Goal: Transaction & Acquisition: Purchase product/service

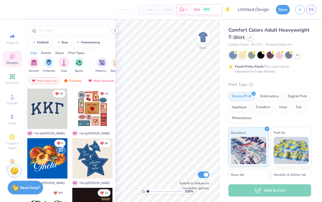
click at [250, 38] on icon at bounding box center [250, 37] width 3 height 3
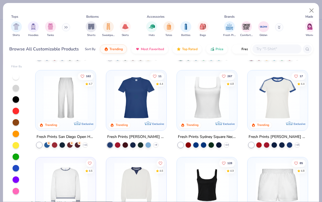
scroll to position [167, 0]
click at [226, 97] on img at bounding box center [206, 98] width 49 height 44
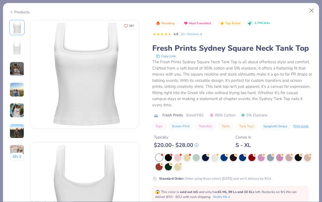
click at [175, 168] on div at bounding box center [177, 167] width 7 height 7
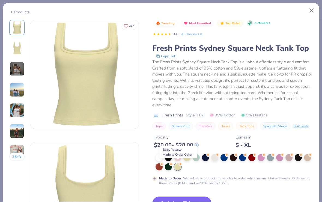
click at [179, 155] on span "Made to Order Color" at bounding box center [178, 155] width 30 height 4
click at [195, 156] on div at bounding box center [196, 157] width 7 height 7
click at [311, 11] on button "Close" at bounding box center [312, 10] width 10 height 10
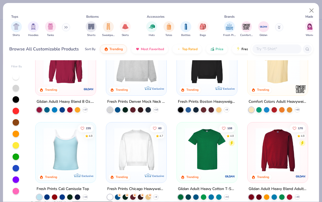
scroll to position [28, 0]
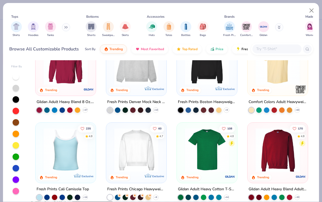
click at [67, 155] on img at bounding box center [65, 150] width 49 height 44
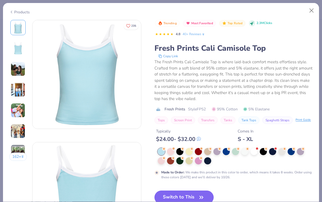
click at [236, 150] on div at bounding box center [235, 151] width 7 height 7
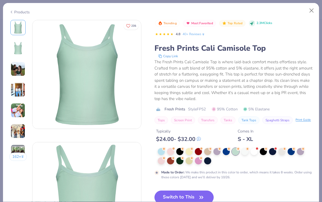
click at [256, 150] on div at bounding box center [254, 151] width 7 height 7
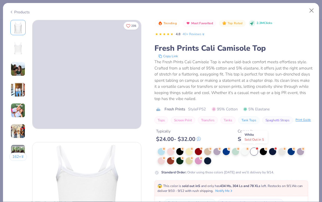
click at [313, 11] on button "Close" at bounding box center [312, 10] width 10 height 10
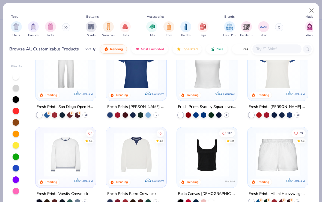
scroll to position [219, 0]
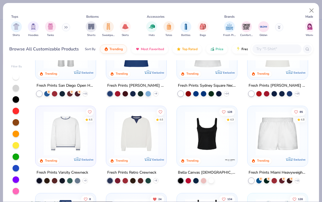
click at [215, 136] on img at bounding box center [206, 134] width 49 height 44
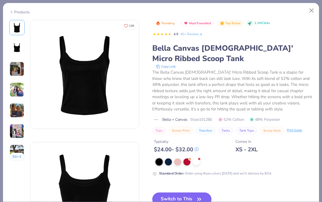
click at [200, 161] on div at bounding box center [196, 162] width 7 height 7
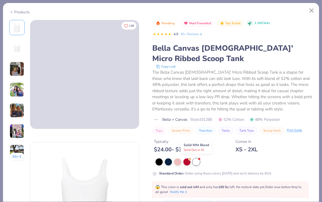
click at [312, 10] on button "Close" at bounding box center [312, 10] width 10 height 10
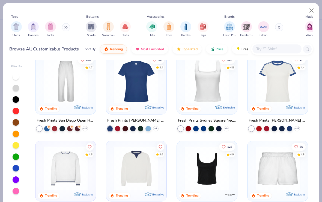
scroll to position [184, 0]
click at [228, 79] on img at bounding box center [206, 81] width 49 height 44
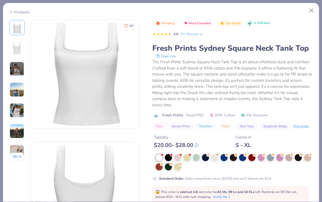
click at [217, 157] on div at bounding box center [214, 157] width 7 height 7
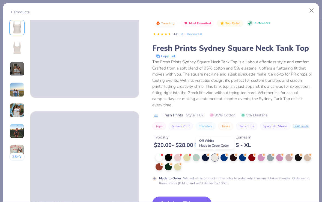
scroll to position [31, 3]
click at [204, 198] on button "Switch to This" at bounding box center [181, 204] width 59 height 14
click at [200, 193] on div "Trending Most Favorited Top Rated 2.7M Clicks 4.8 20+ Reviews Fresh Prints Sydn…" at bounding box center [232, 142] width 161 height 245
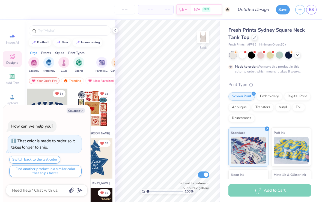
click at [81, 110] on icon "button" at bounding box center [81, 110] width 3 height 3
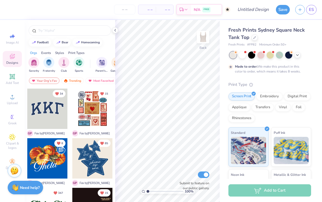
click at [16, 102] on div "Upload" at bounding box center [12, 99] width 19 height 16
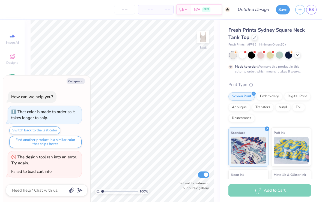
click at [80, 81] on button "Collapse" at bounding box center [76, 81] width 18 height 6
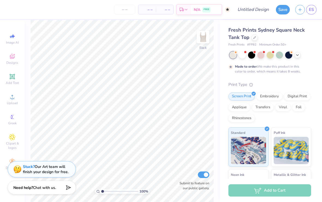
type textarea "x"
click at [16, 101] on div "Upload" at bounding box center [12, 99] width 19 height 16
click at [16, 102] on div "Upload" at bounding box center [12, 99] width 19 height 16
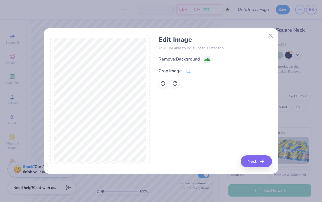
click at [206, 57] on image at bounding box center [207, 60] width 6 height 6
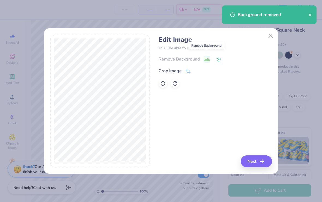
click at [263, 161] on button "Next" at bounding box center [256, 162] width 31 height 12
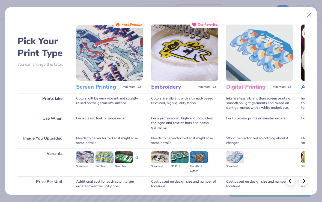
click at [120, 68] on img at bounding box center [109, 53] width 67 height 56
click at [121, 71] on img at bounding box center [109, 53] width 67 height 56
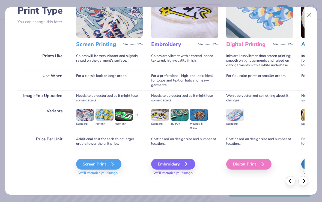
scroll to position [43, 0]
click at [111, 163] on icon at bounding box center [111, 164] width 7 height 7
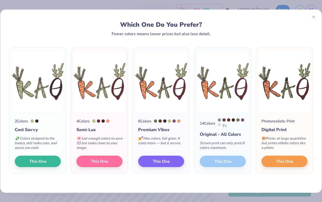
click at [283, 161] on span "This One" at bounding box center [284, 161] width 17 height 6
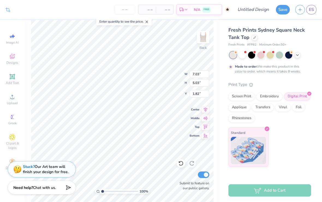
type input "0.87"
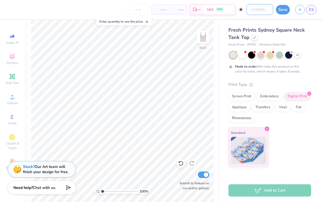
click at [256, 12] on input "Design Title" at bounding box center [260, 9] width 27 height 11
type input "k"
click at [260, 14] on input "KAO vergatable" at bounding box center [260, 9] width 27 height 11
click at [254, 13] on input "KAO vergatable" at bounding box center [260, 9] width 27 height 11
click at [256, 9] on input "KAO vergatable" at bounding box center [260, 9] width 27 height 11
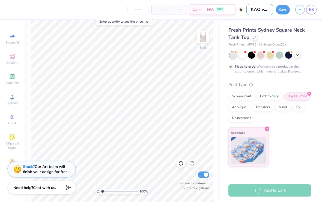
click at [256, 9] on input "KAO vergatable" at bounding box center [260, 9] width 27 height 11
type input "KAO vegetable"
click at [218, 73] on div "100 % Back Submit to feature on our public gallery." at bounding box center [122, 111] width 195 height 182
click at [42, 185] on span "Chat with us." at bounding box center [44, 187] width 23 height 5
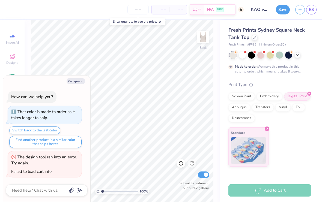
type textarea "x"
click at [172, 15] on div "– – Per Item – – Total Est. Delivery N/A FREE" at bounding box center [126, 9] width 236 height 19
click at [162, 11] on span "– –" at bounding box center [160, 10] width 11 height 6
click at [136, 9] on input "number" at bounding box center [138, 10] width 21 height 10
type input "50"
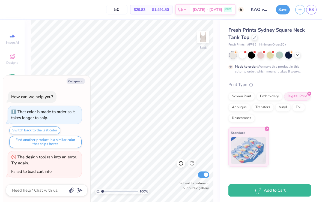
click at [252, 38] on div at bounding box center [255, 38] width 6 height 6
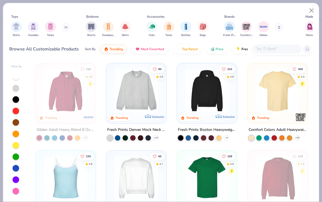
click at [218, 45] on button "Price" at bounding box center [217, 49] width 22 height 9
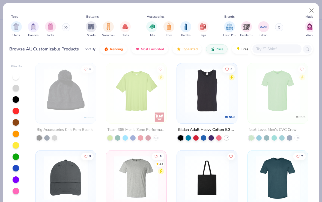
scroll to position [1046, 0]
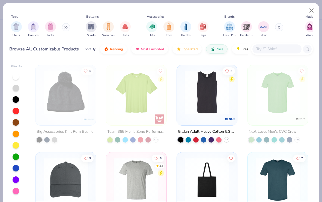
click at [214, 89] on img at bounding box center [206, 93] width 49 height 44
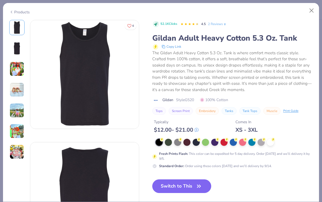
click at [14, 69] on img at bounding box center [17, 69] width 15 height 15
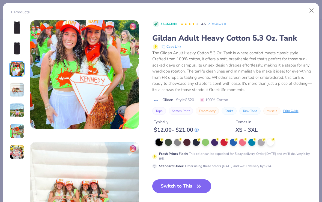
click at [16, 90] on img at bounding box center [17, 89] width 15 height 15
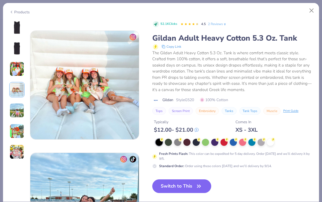
scroll to position [367, 0]
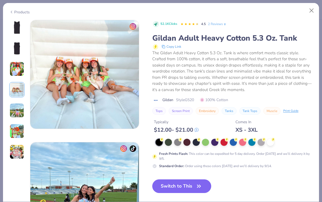
click at [18, 118] on img at bounding box center [17, 110] width 15 height 15
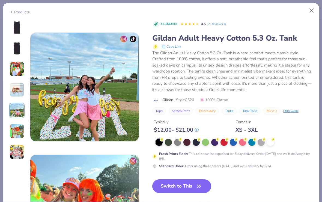
scroll to position [489, 0]
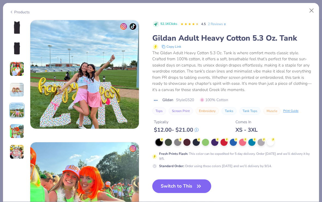
click at [17, 131] on img at bounding box center [17, 131] width 15 height 15
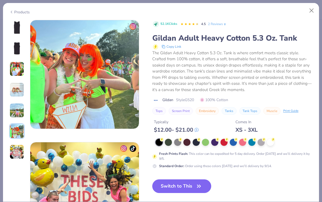
click at [16, 155] on img at bounding box center [17, 152] width 15 height 15
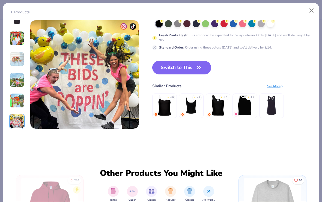
click at [309, 13] on button "Close" at bounding box center [312, 10] width 10 height 10
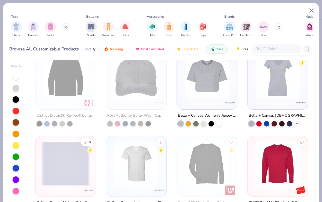
scroll to position [3243, 0]
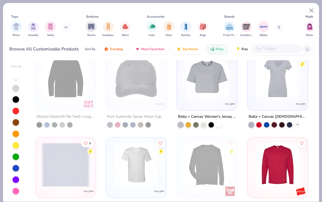
click at [204, 90] on img at bounding box center [206, 78] width 49 height 44
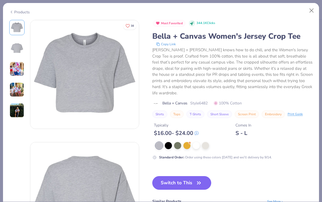
click at [12, 95] on img at bounding box center [17, 89] width 15 height 15
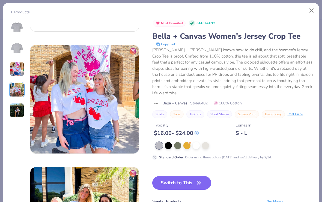
scroll to position [367, 0]
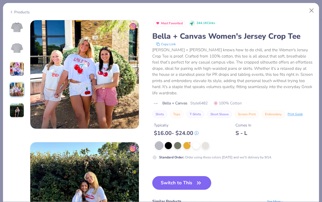
click at [19, 117] on img at bounding box center [17, 110] width 15 height 15
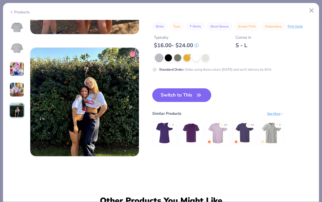
scroll to position [489, 0]
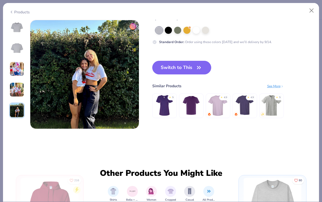
click at [18, 72] on img at bounding box center [17, 69] width 15 height 15
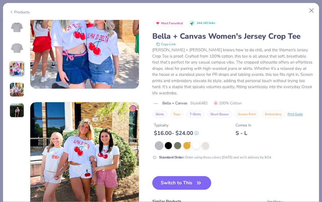
scroll to position [245, 0]
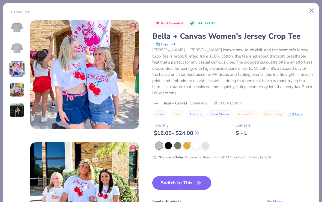
click at [22, 93] on img at bounding box center [17, 89] width 15 height 15
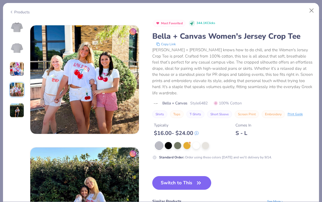
scroll to position [367, 0]
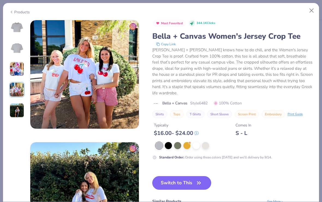
click at [308, 13] on button "Close" at bounding box center [312, 10] width 10 height 10
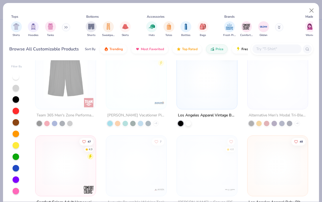
scroll to position [5056, 0]
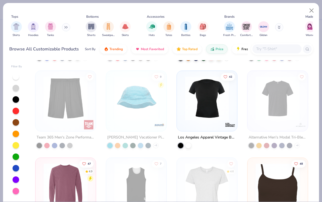
click at [215, 112] on img at bounding box center [206, 98] width 49 height 44
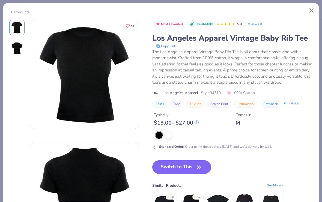
click at [16, 54] on img at bounding box center [16, 48] width 13 height 13
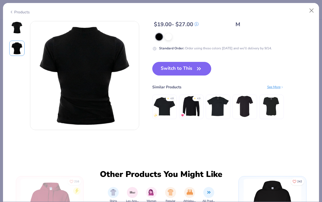
scroll to position [122, 0]
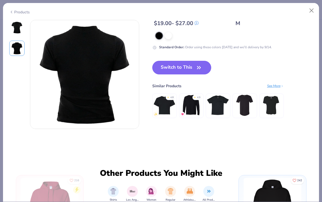
click at [21, 28] on img at bounding box center [16, 27] width 13 height 13
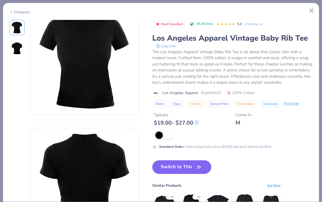
scroll to position [0, 0]
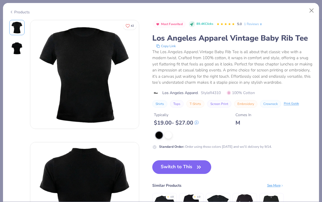
click at [168, 135] on div at bounding box center [168, 135] width 7 height 7
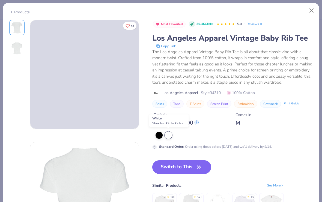
click at [310, 13] on button "Close" at bounding box center [312, 10] width 10 height 10
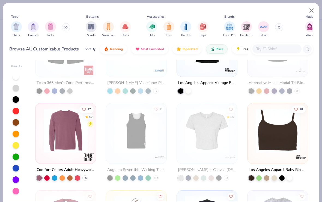
scroll to position [5115, 0]
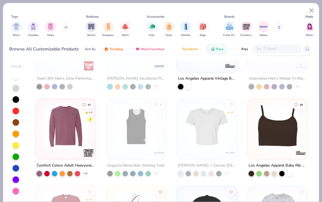
click at [221, 126] on img at bounding box center [206, 127] width 49 height 44
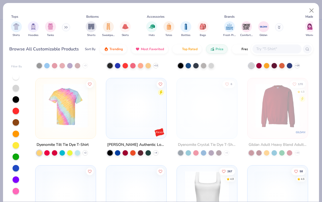
scroll to position [5736, 0]
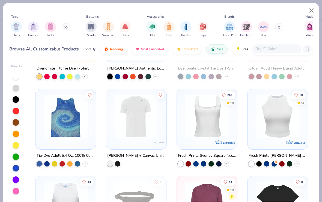
click at [215, 125] on img at bounding box center [206, 116] width 49 height 44
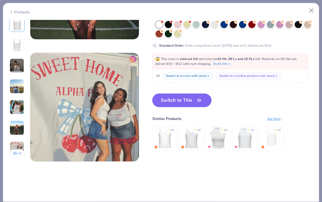
scroll to position [701, 0]
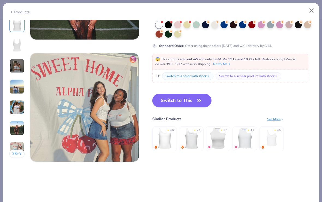
click at [181, 102] on button "Switch to This" at bounding box center [181, 101] width 59 height 14
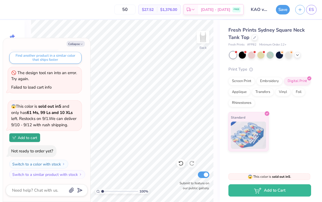
scroll to position [80, 0]
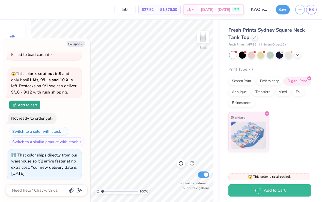
click at [80, 41] on button "Collapse" at bounding box center [76, 44] width 18 height 6
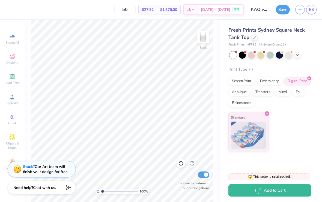
click at [177, 12] on span "$1,376.00" at bounding box center [168, 10] width 17 height 6
click at [154, 10] on span "$27.52" at bounding box center [148, 10] width 12 height 6
click at [300, 12] on button "button" at bounding box center [300, 10] width 10 height 10
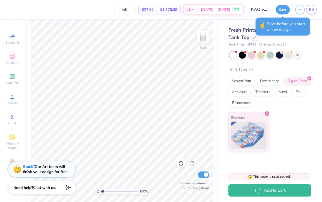
click at [307, 38] on div "Fresh Prints Sydney Square Neck Tank Top" at bounding box center [270, 33] width 83 height 15
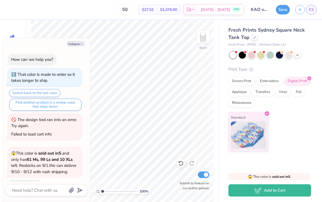
scroll to position [109, 0]
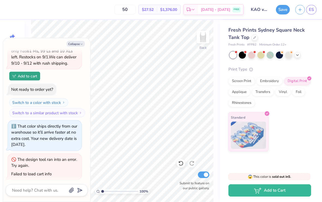
click at [310, 11] on span "ES" at bounding box center [311, 10] width 5 height 6
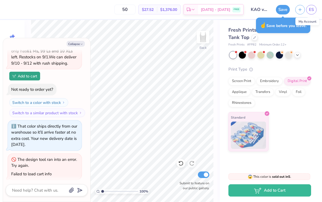
type textarea "x"
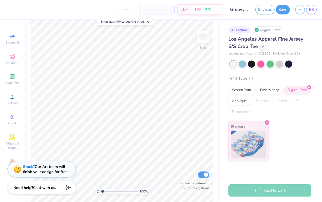
click at [148, 23] on icon at bounding box center [148, 22] width 4 height 4
click at [126, 9] on input "number" at bounding box center [125, 10] width 21 height 10
type input "50"
